Goal: Task Accomplishment & Management: Use online tool/utility

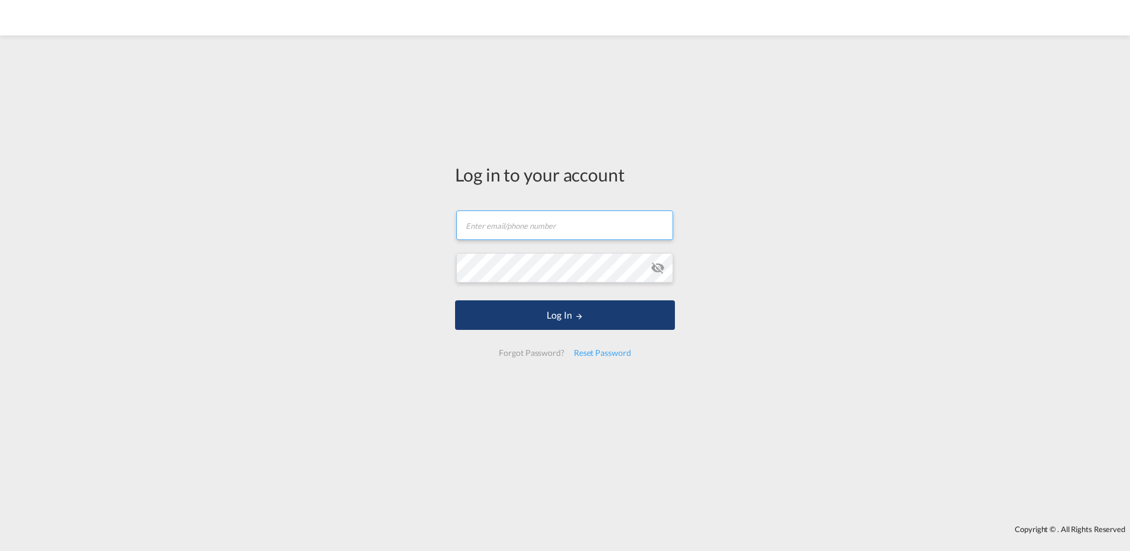
type input "[PERSON_NAME][EMAIL_ADDRESS][DOMAIN_NAME]"
click at [556, 313] on button "Log In" at bounding box center [565, 315] width 220 height 30
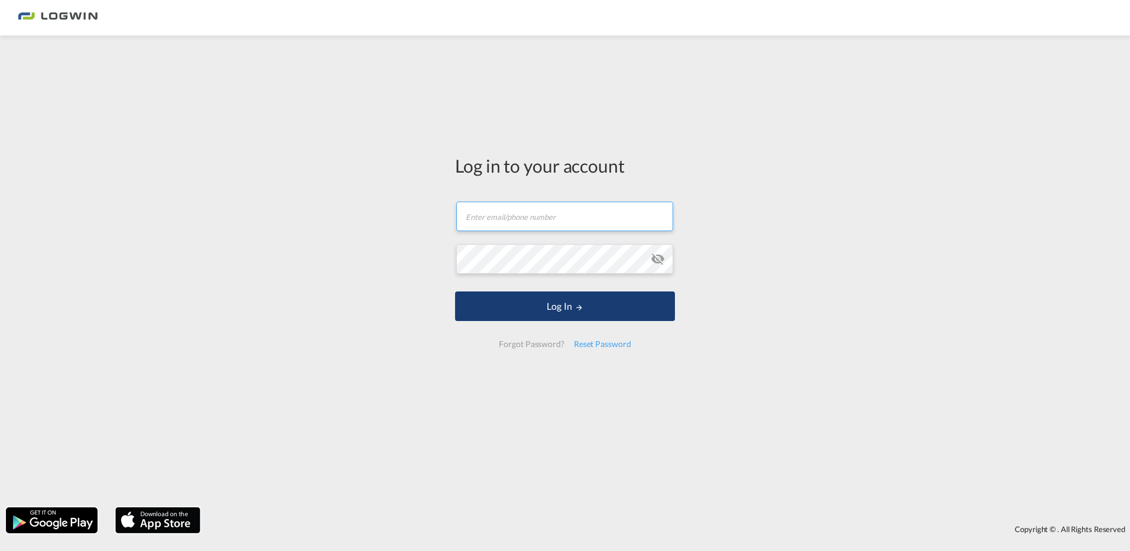
type input "[PERSON_NAME][EMAIL_ADDRESS][DOMAIN_NAME]"
click at [557, 307] on button "Log In" at bounding box center [565, 306] width 220 height 30
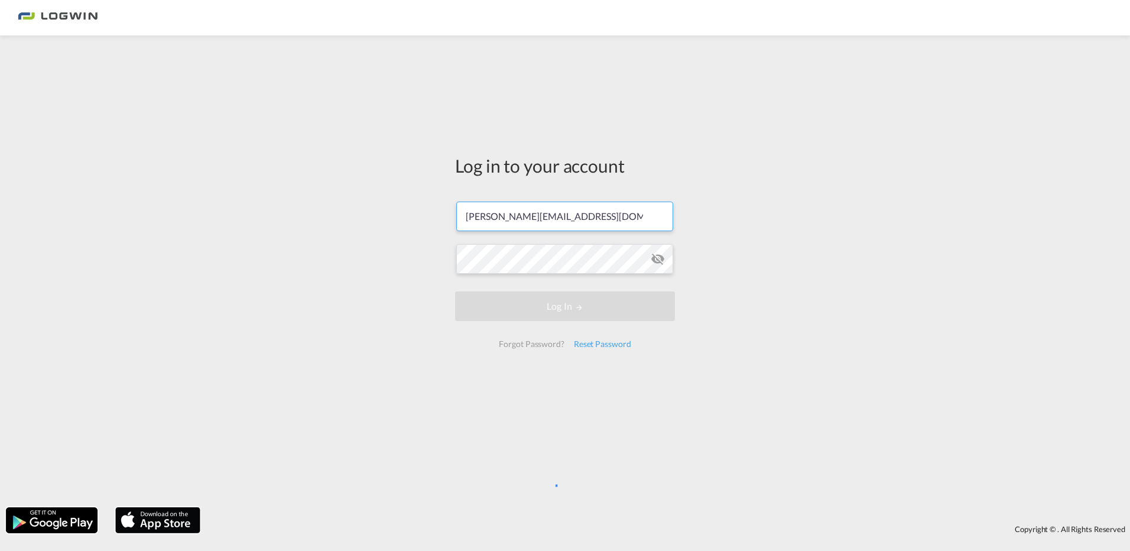
scroll to position [0, 5]
